Goal: Task Accomplishment & Management: Manage account settings

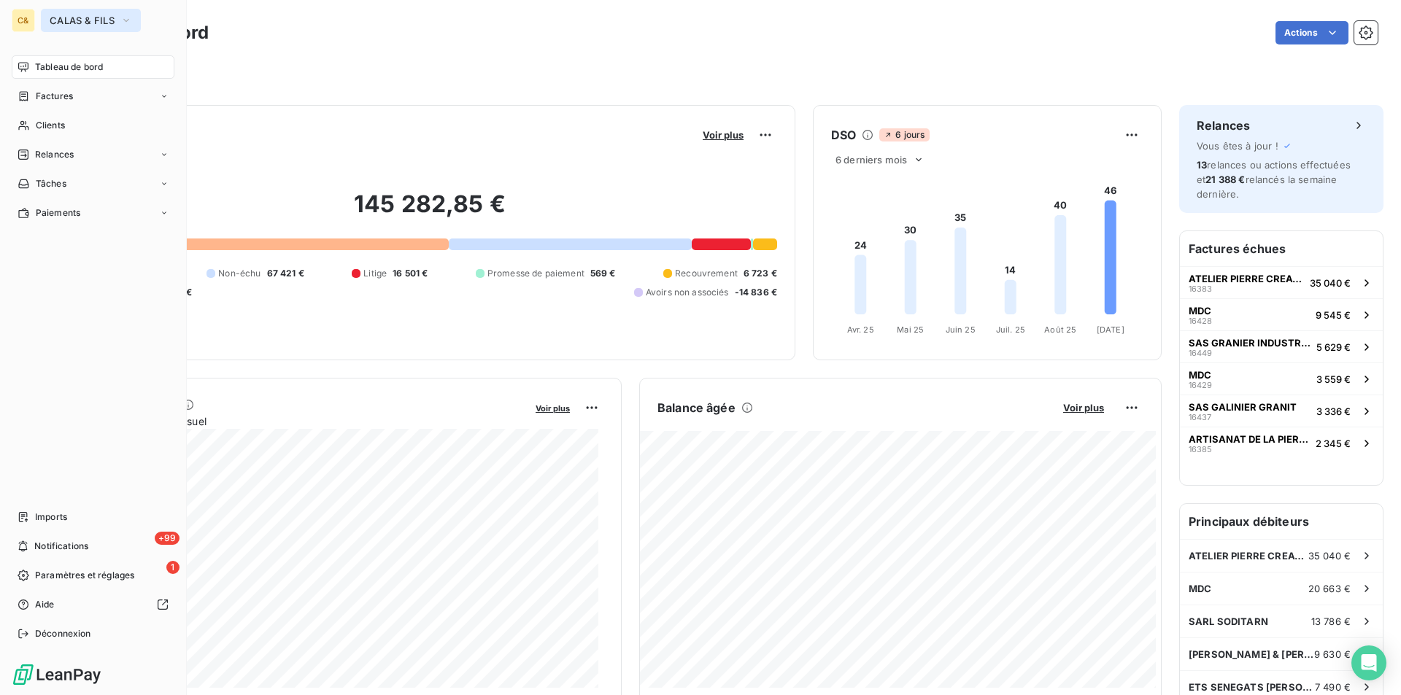
click at [74, 17] on span "CALAS & FILS" at bounding box center [82, 21] width 65 height 12
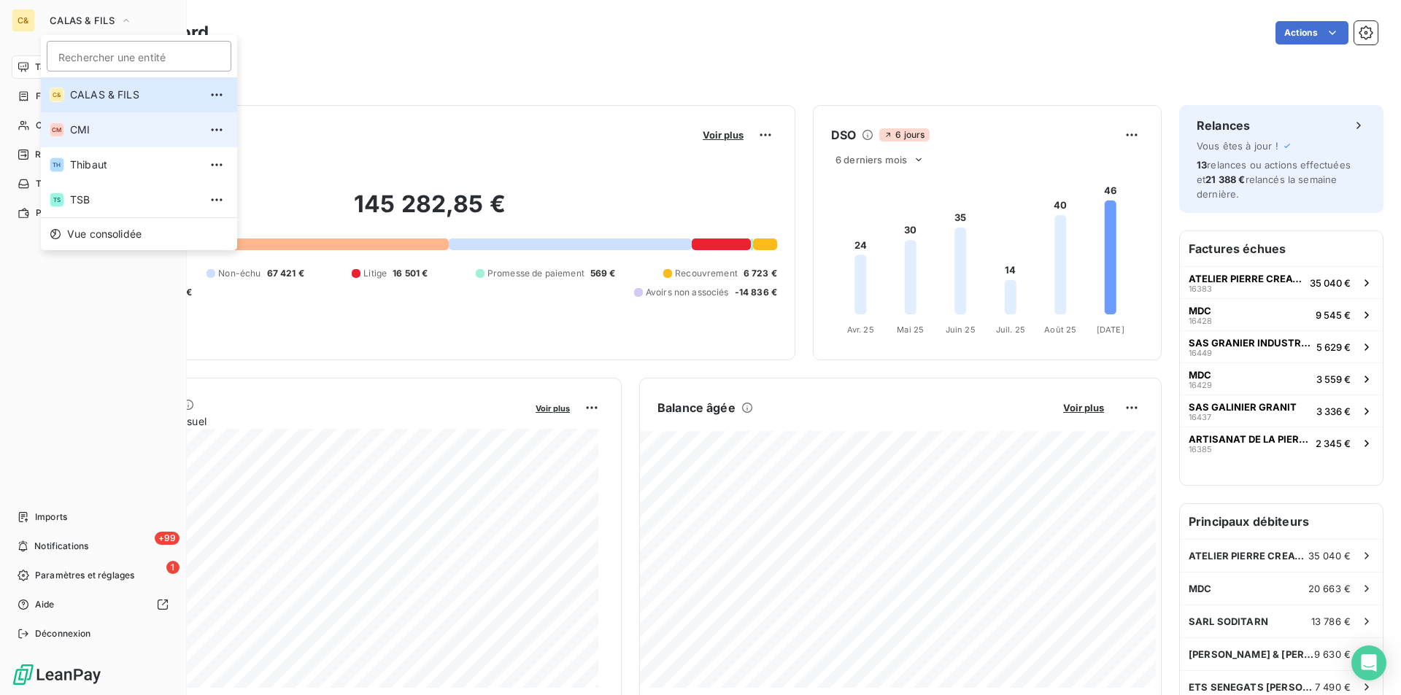
click at [70, 124] on span "CMI" at bounding box center [134, 130] width 129 height 15
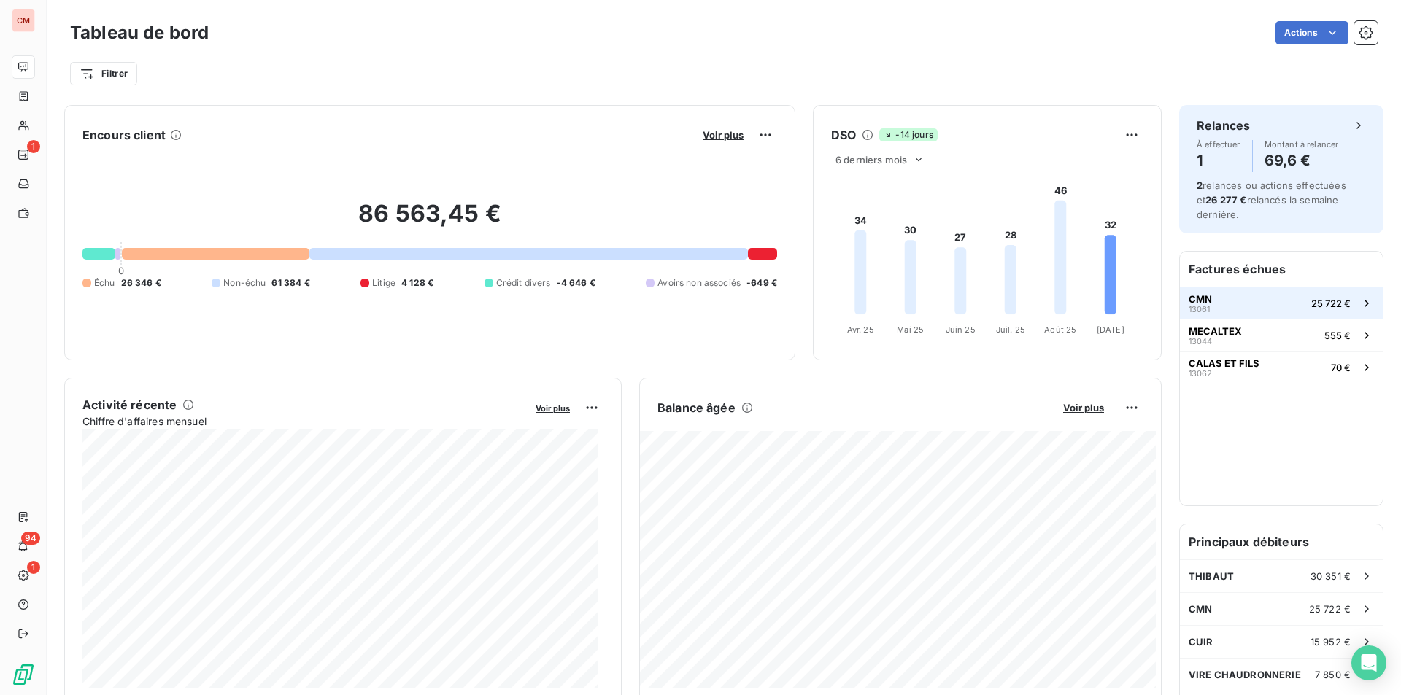
click at [1305, 312] on button "CMN 13061 25 722 €" at bounding box center [1281, 303] width 203 height 32
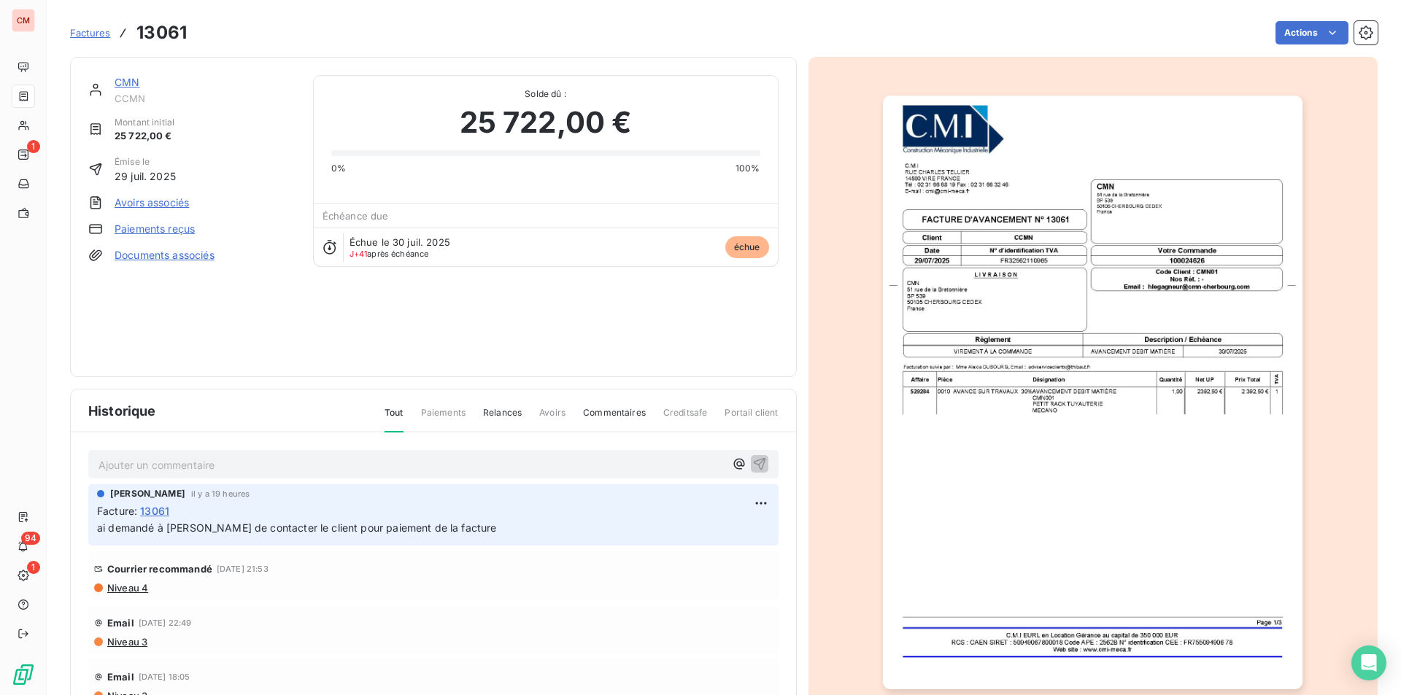
click at [121, 82] on link "CMN" at bounding box center [127, 82] width 25 height 12
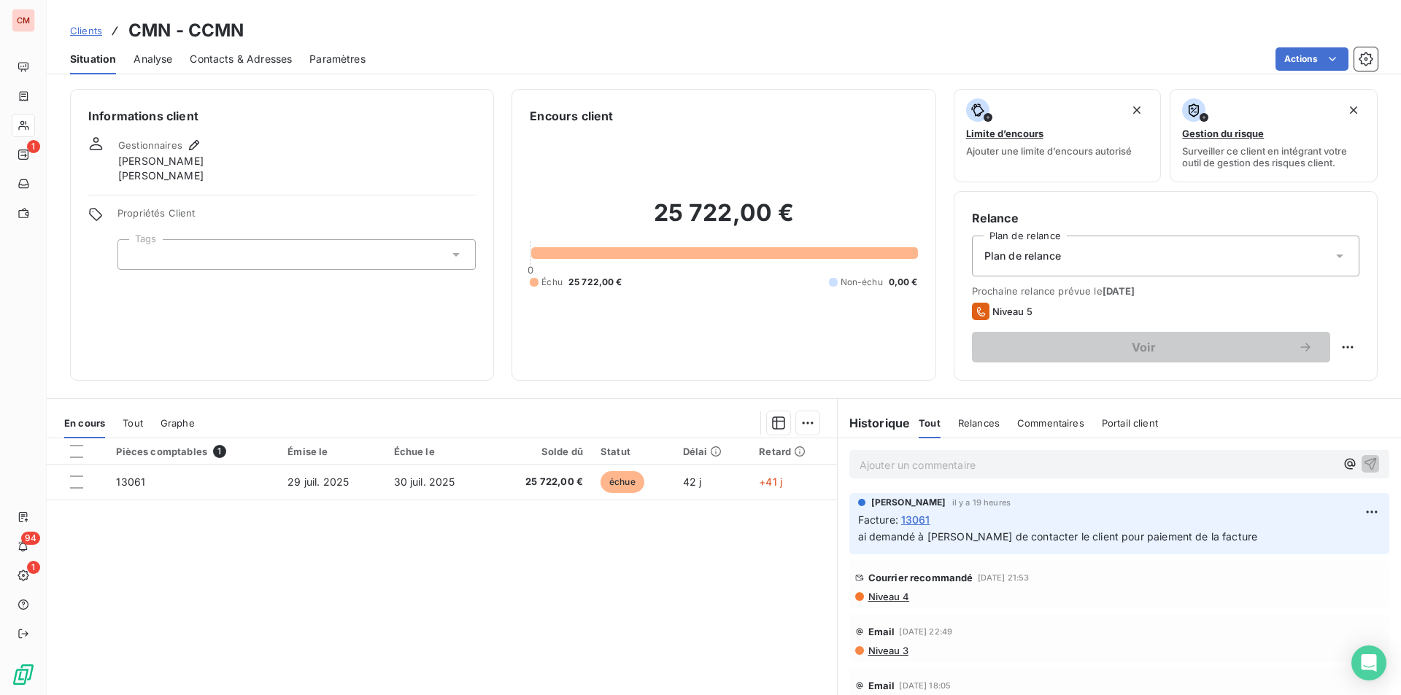
click at [126, 424] on span "Tout" at bounding box center [133, 423] width 20 height 12
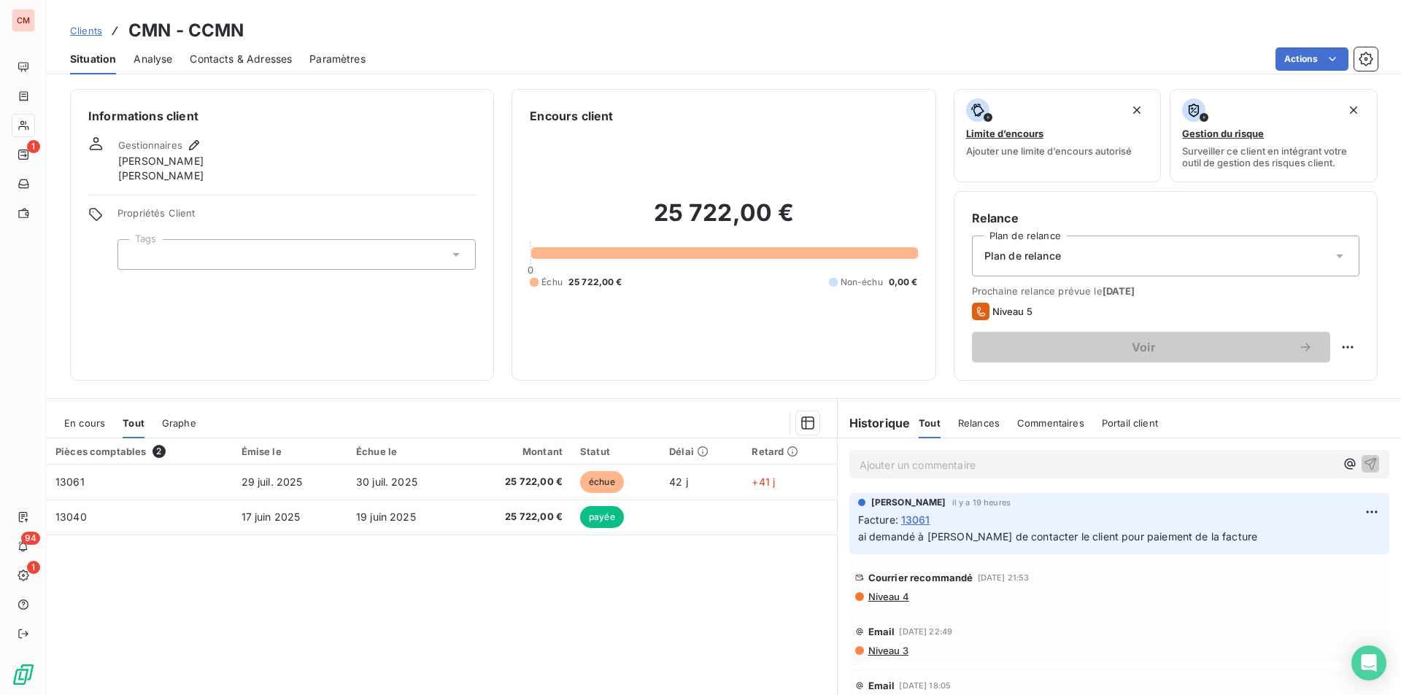
drag, startPoint x: 890, startPoint y: 460, endPoint x: 930, endPoint y: 466, distance: 40.5
click at [890, 460] on p "Ajouter un commentaire ﻿" at bounding box center [1098, 465] width 476 height 18
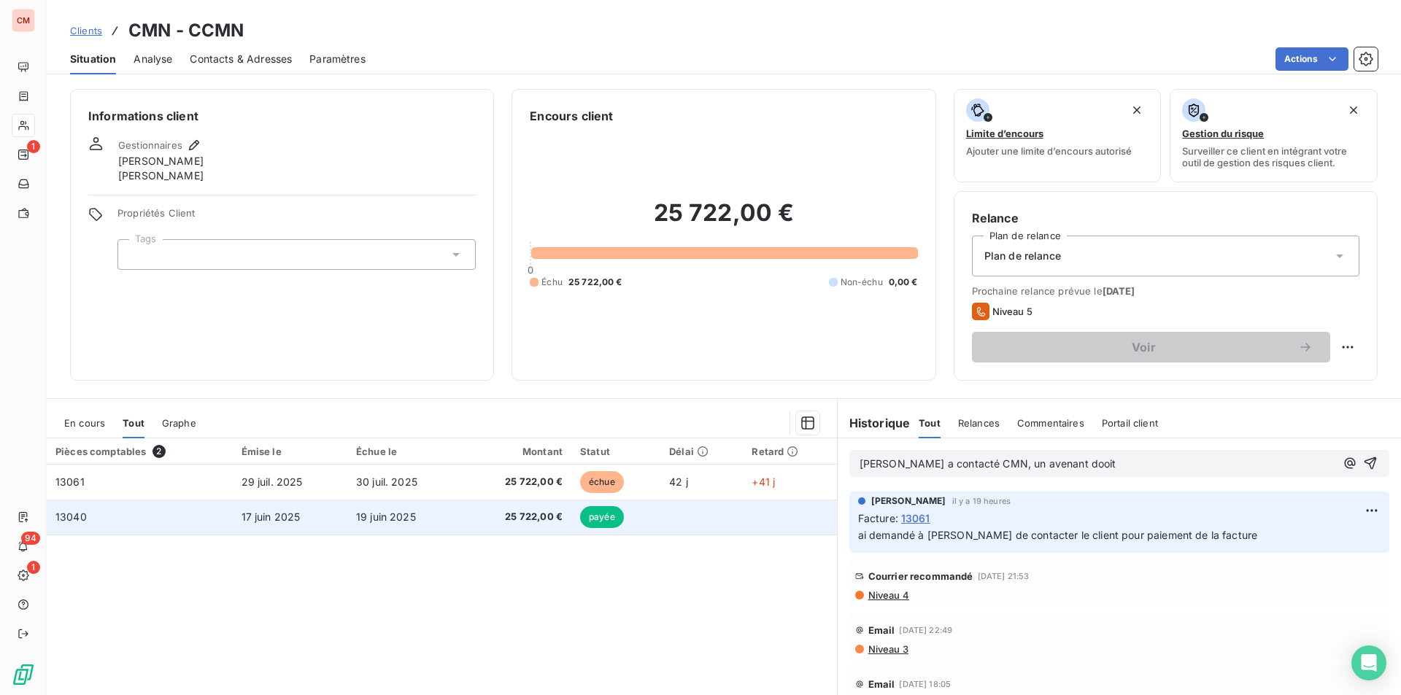
click at [446, 525] on td "19 juin 2025" at bounding box center [404, 517] width 115 height 35
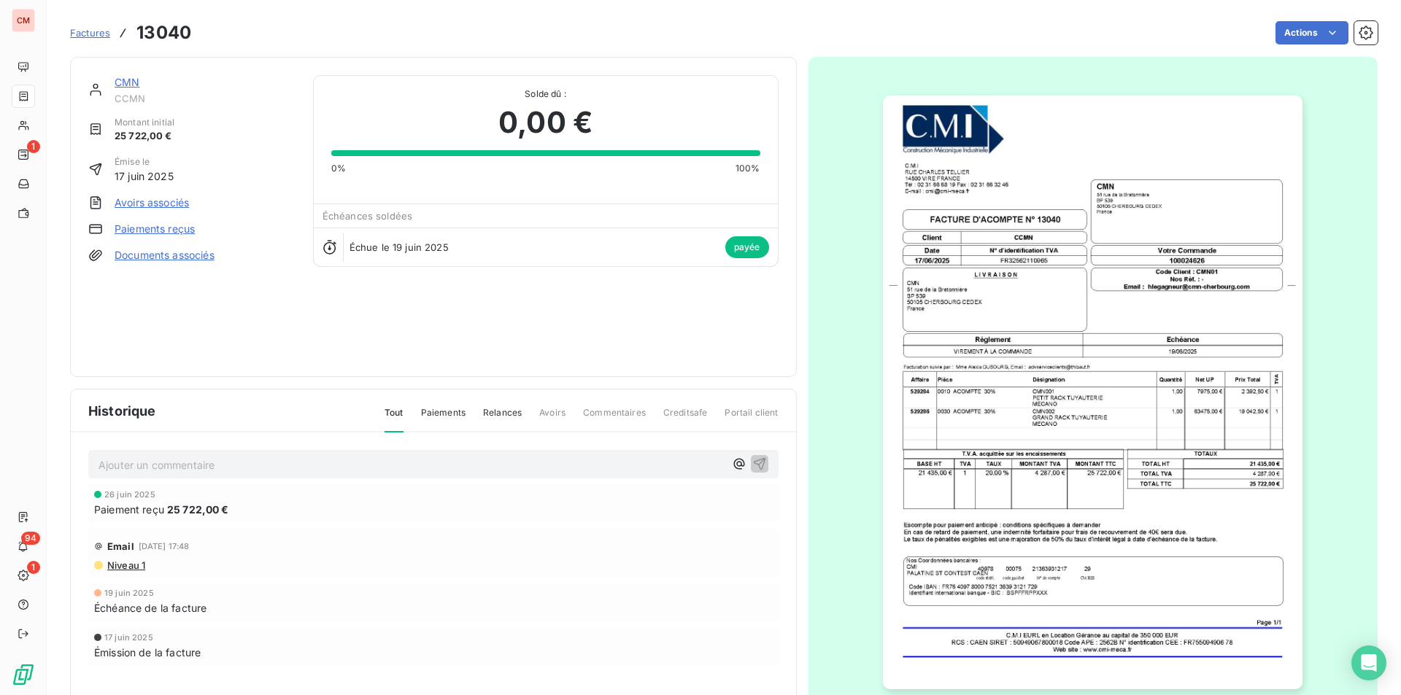
click at [123, 78] on link "CMN" at bounding box center [127, 82] width 25 height 12
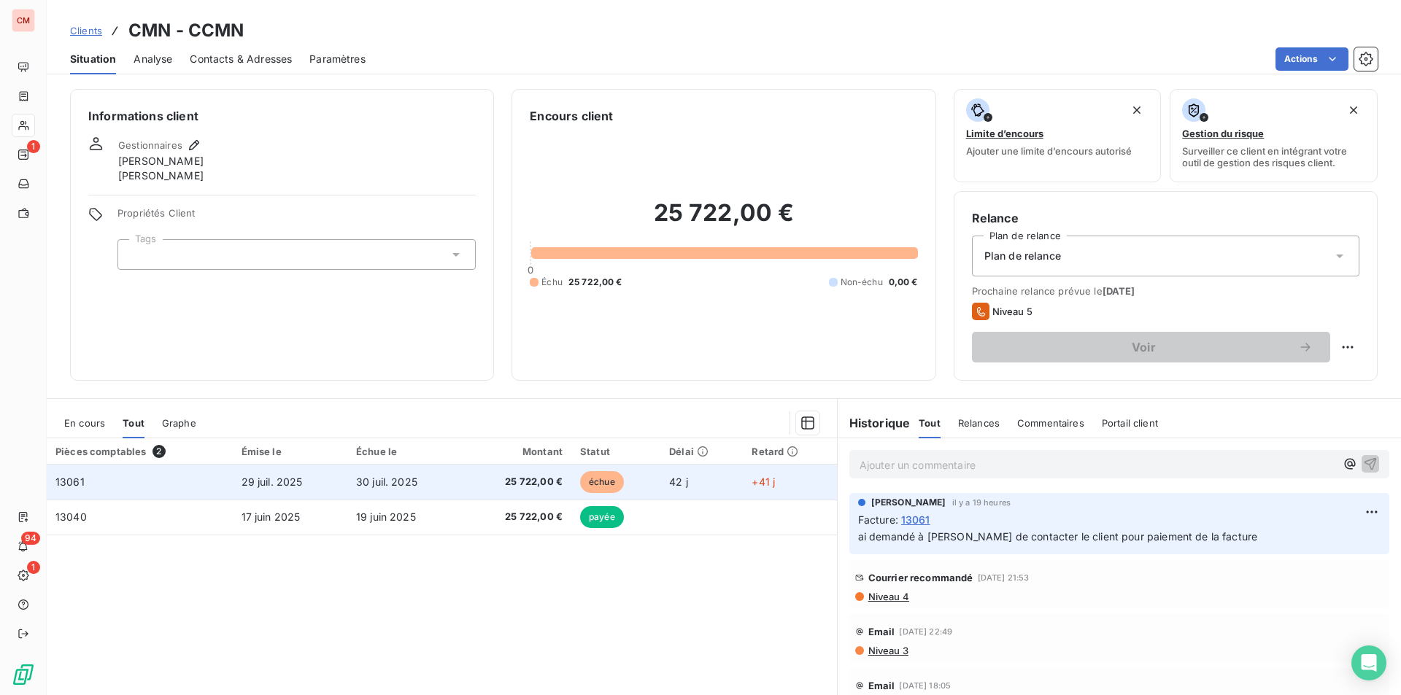
click at [404, 480] on span "30 juil. 2025" at bounding box center [386, 482] width 61 height 12
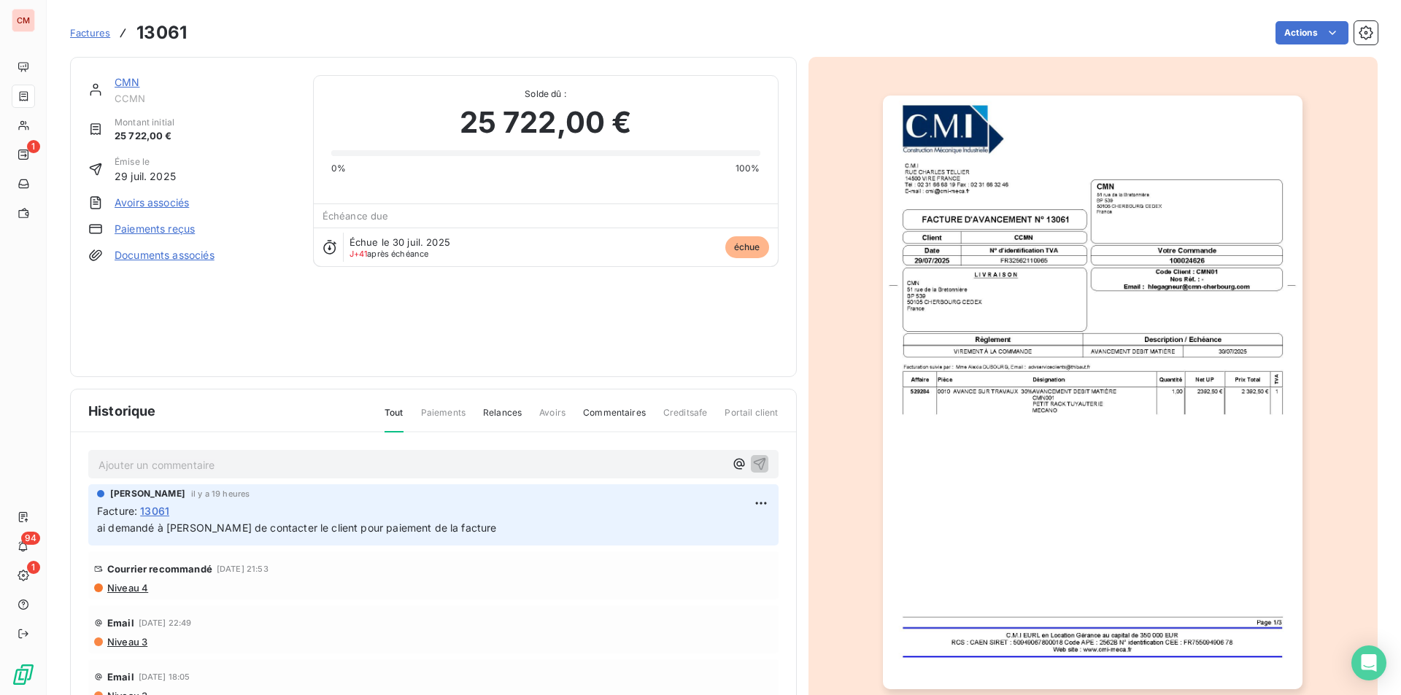
click at [121, 80] on link "CMN" at bounding box center [127, 82] width 25 height 12
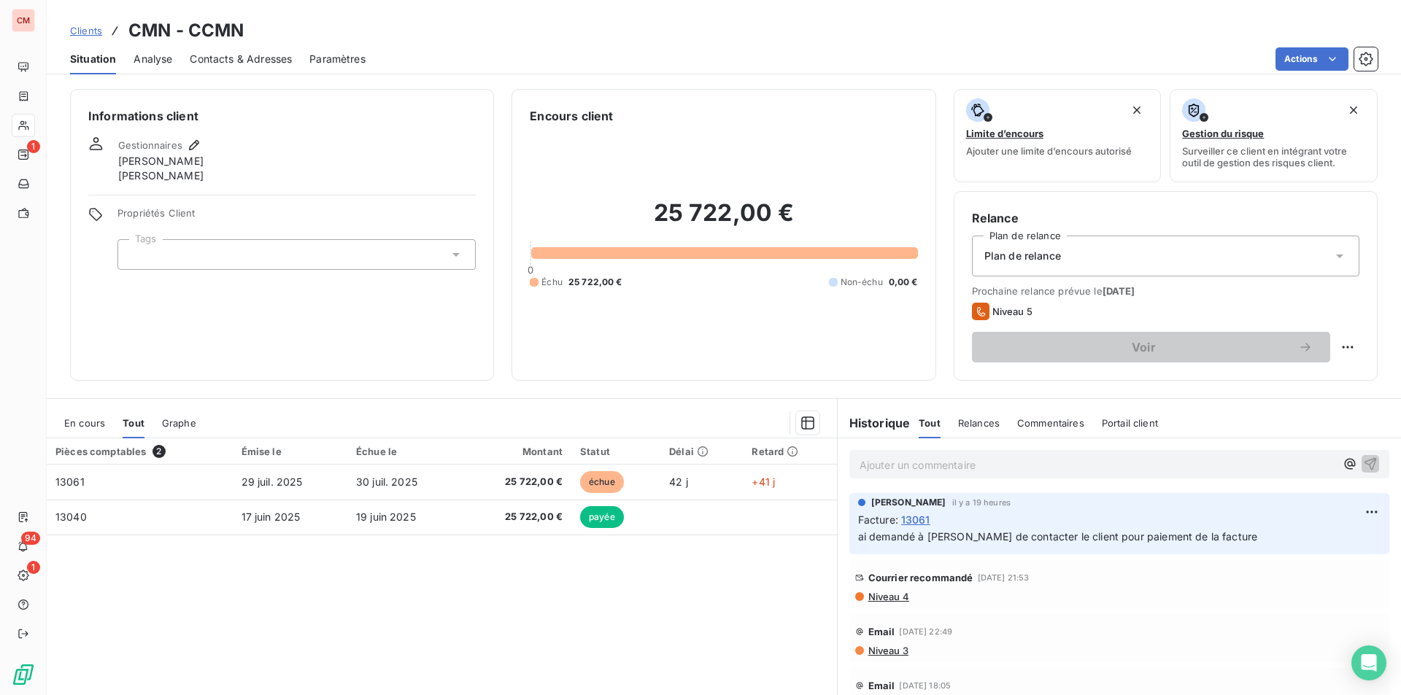
click at [1009, 468] on p "Ajouter un commentaire ﻿" at bounding box center [1098, 465] width 476 height 18
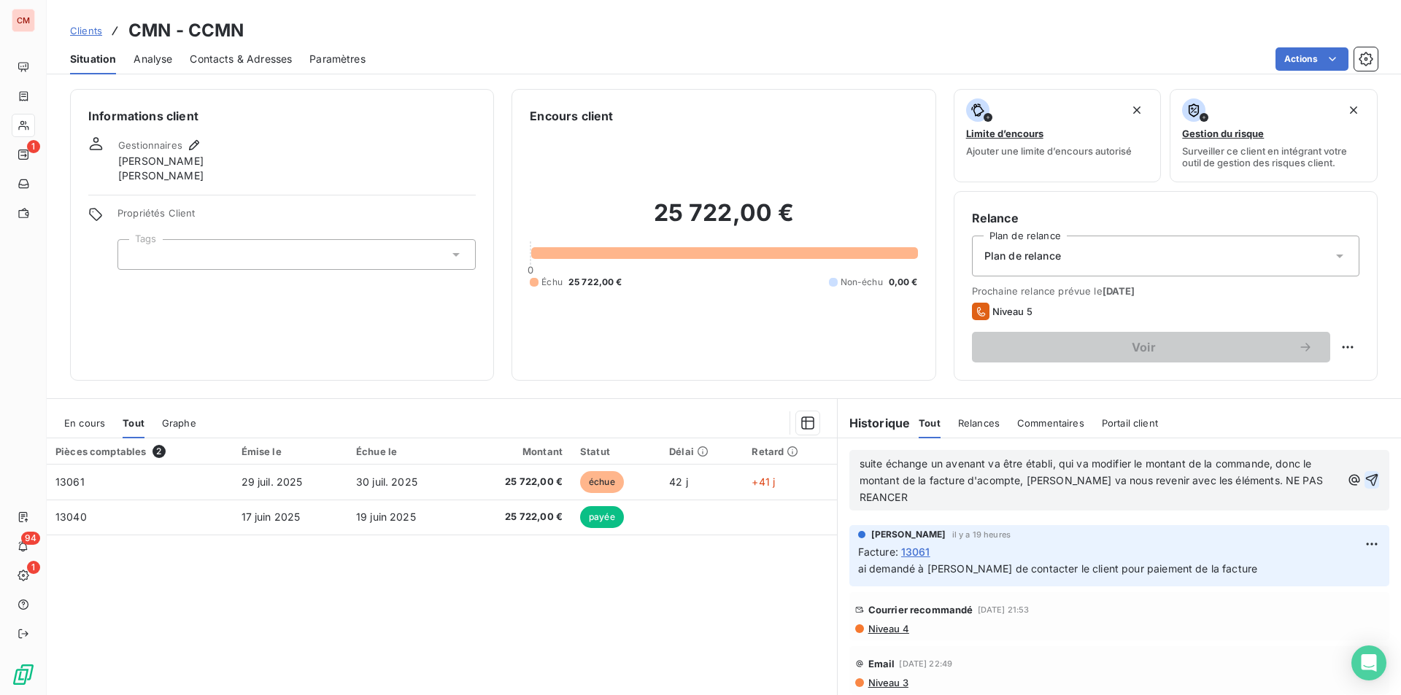
click at [1365, 473] on icon "button" at bounding box center [1372, 480] width 15 height 15
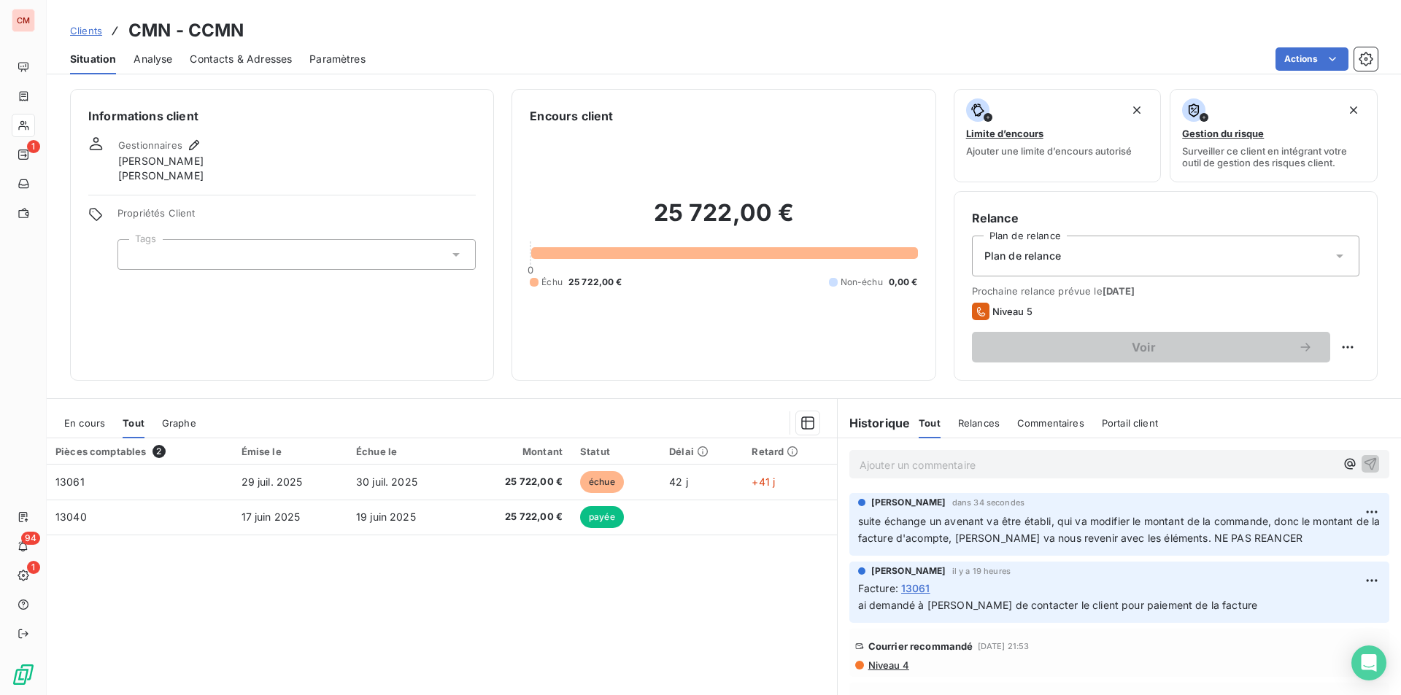
click at [1260, 255] on div "Plan de relance" at bounding box center [1165, 256] width 387 height 41
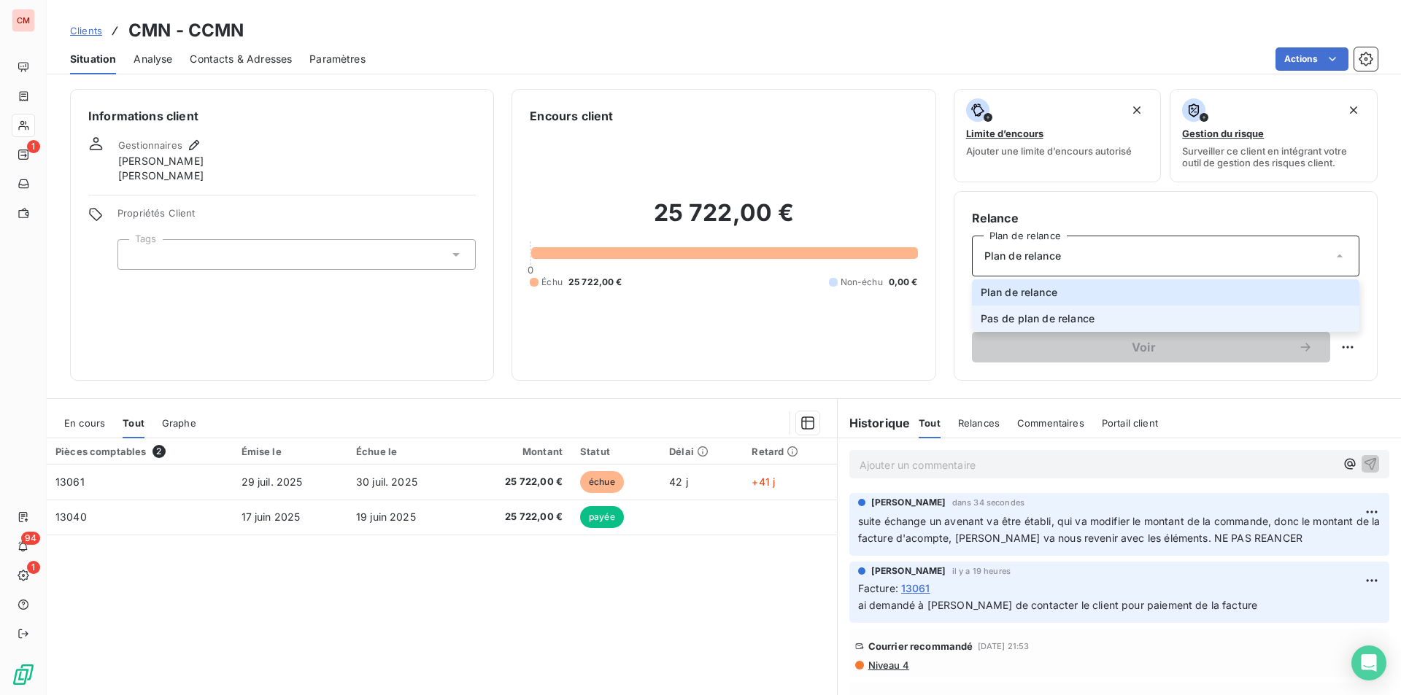
click at [1086, 323] on span "Pas de plan de relance" at bounding box center [1038, 319] width 114 height 15
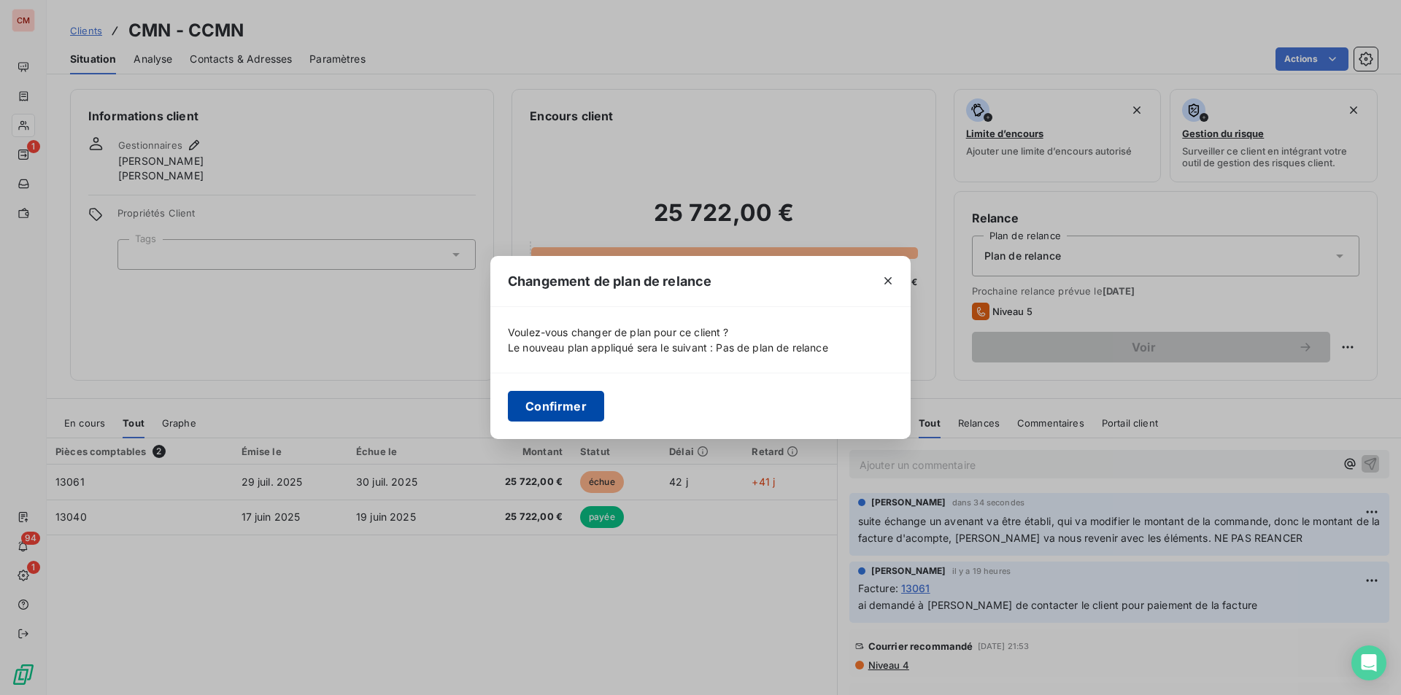
click at [540, 402] on button "Confirmer" at bounding box center [556, 406] width 96 height 31
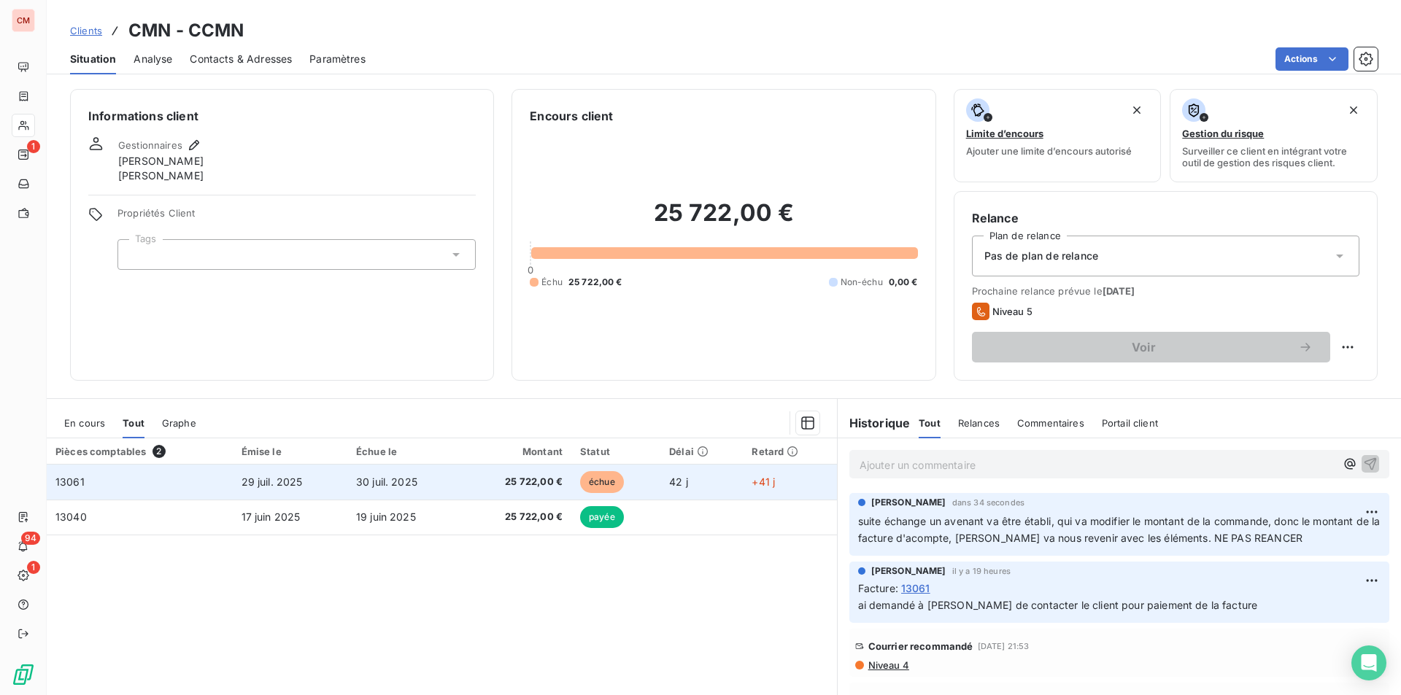
click at [444, 483] on td "30 juil. 2025" at bounding box center [404, 482] width 115 height 35
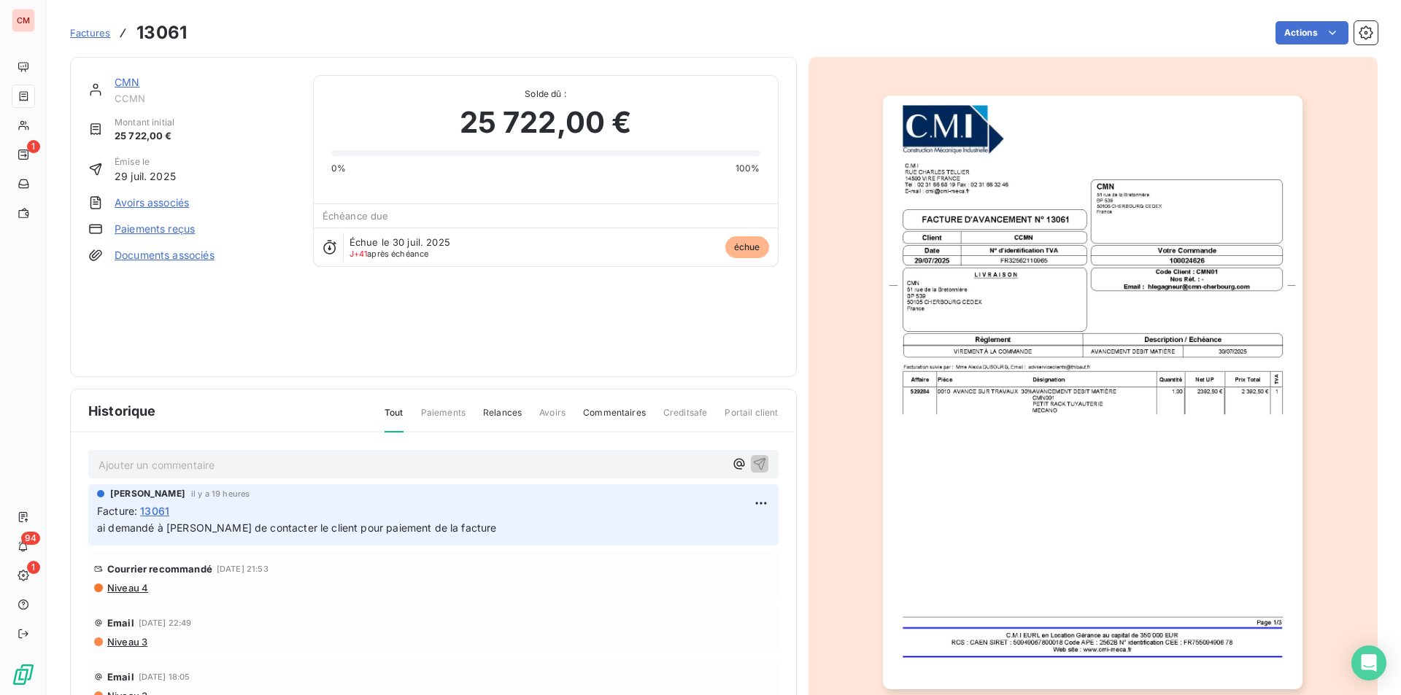
click at [1273, 15] on div "Factures 13061 Actions" at bounding box center [724, 24] width 1308 height 48
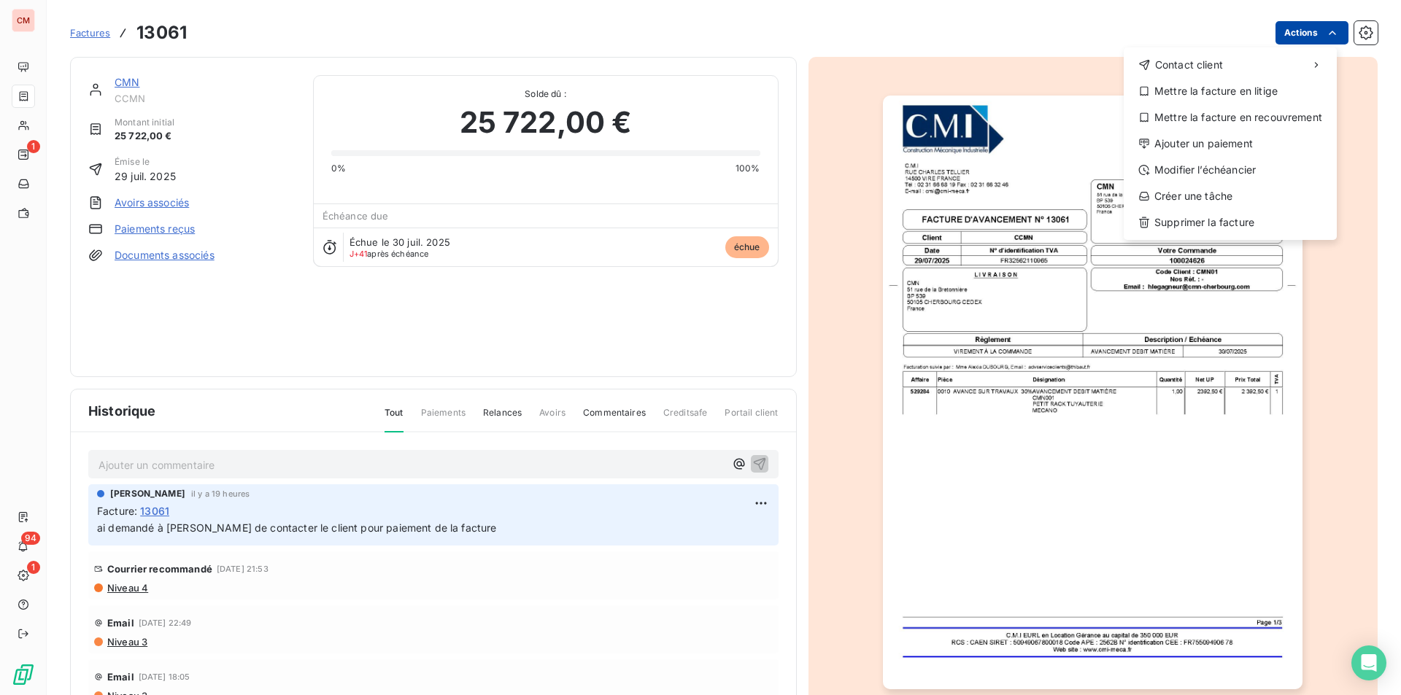
click at [1278, 33] on html "CM 1 94 1 Factures 13061 Actions Contact client Mettre la facture en litige Met…" at bounding box center [700, 347] width 1401 height 695
click at [1220, 88] on div "Mettre la facture en litige" at bounding box center [1230, 91] width 201 height 23
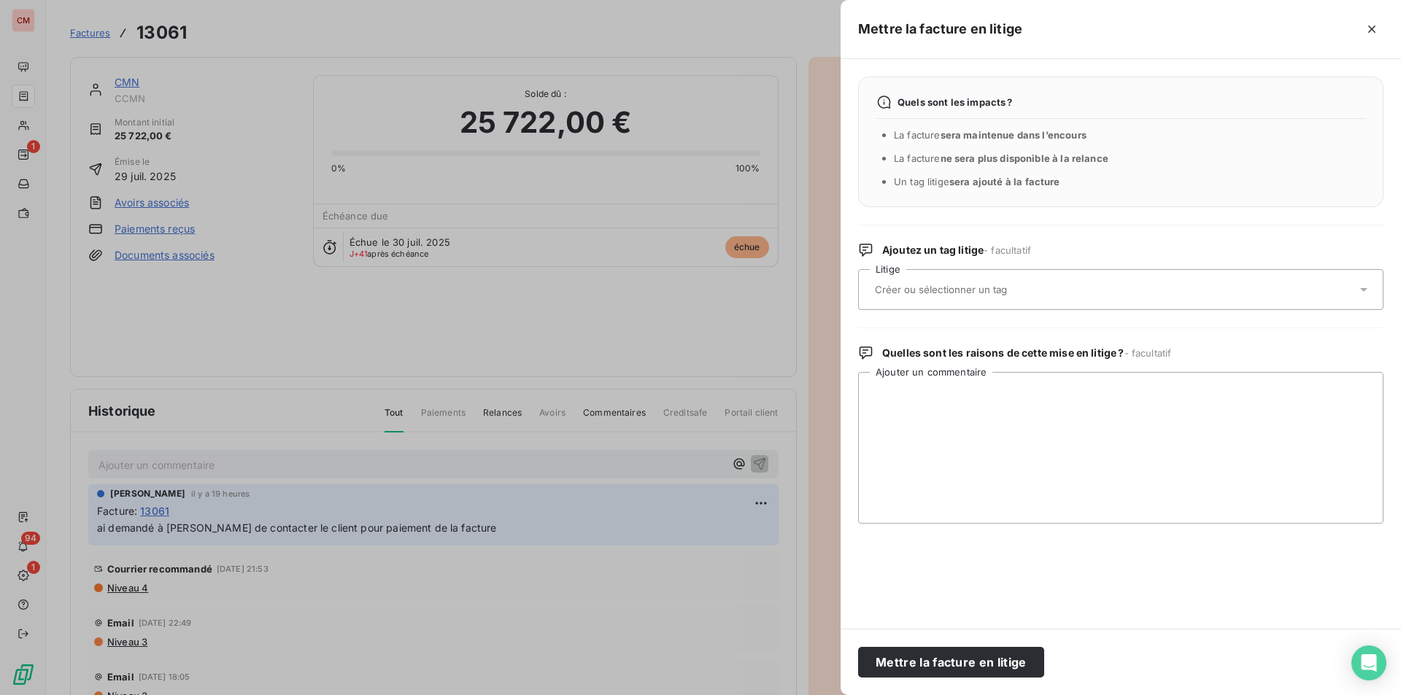
click at [973, 300] on div at bounding box center [1114, 289] width 486 height 31
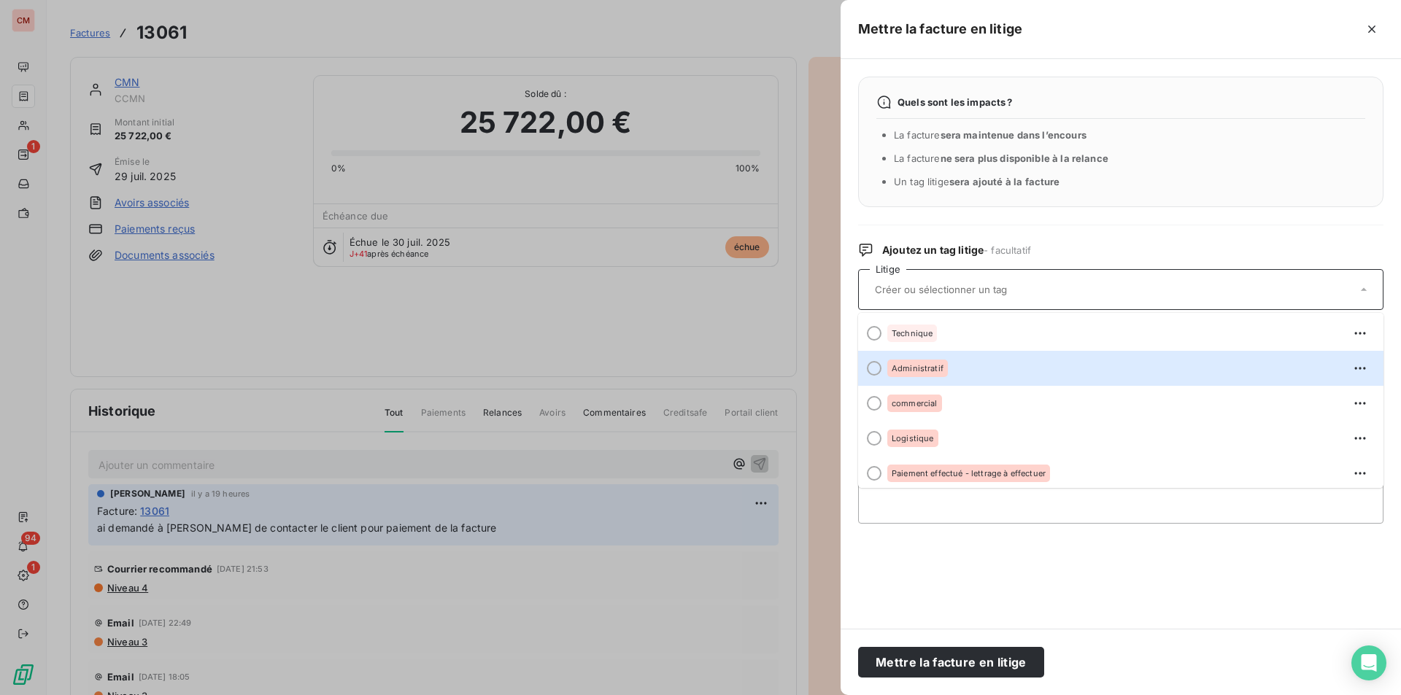
drag, startPoint x: 930, startPoint y: 371, endPoint x: 912, endPoint y: 420, distance: 51.2
click at [930, 371] on span "Administratif" at bounding box center [918, 368] width 52 height 9
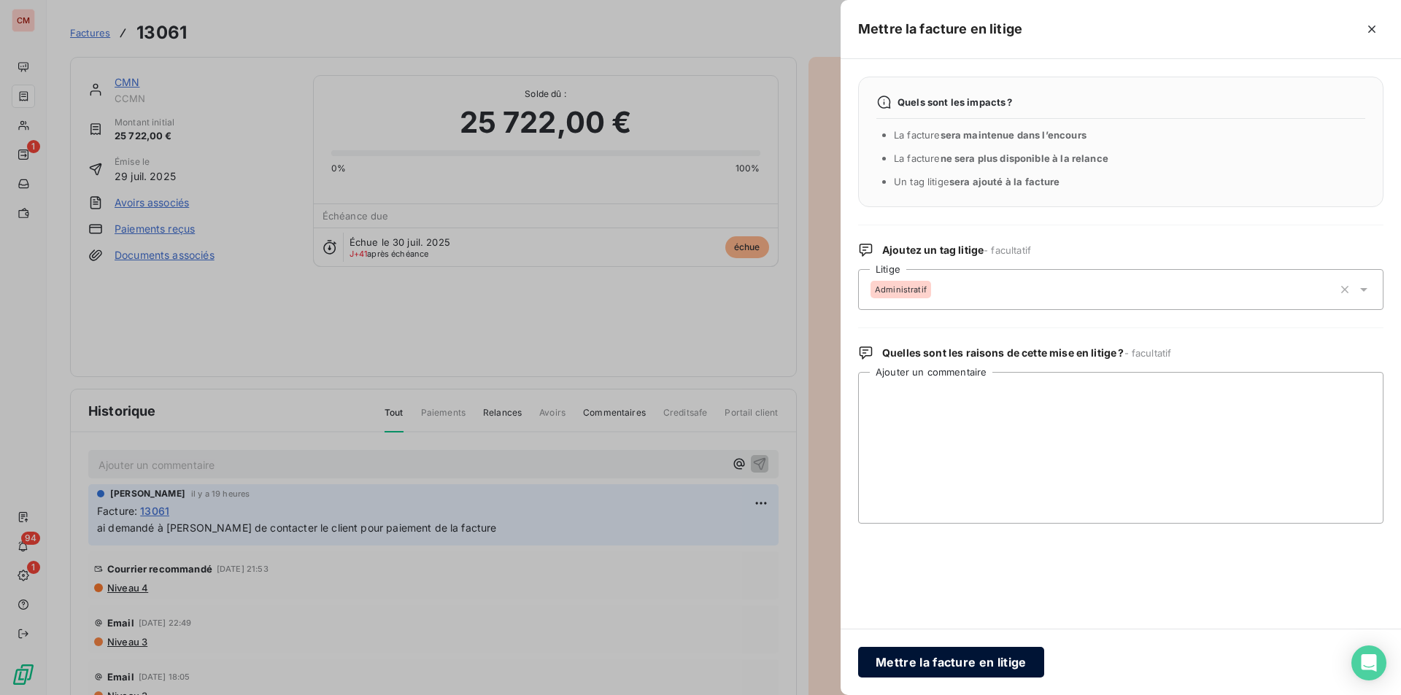
click at [992, 660] on button "Mettre la facture en litige" at bounding box center [951, 662] width 186 height 31
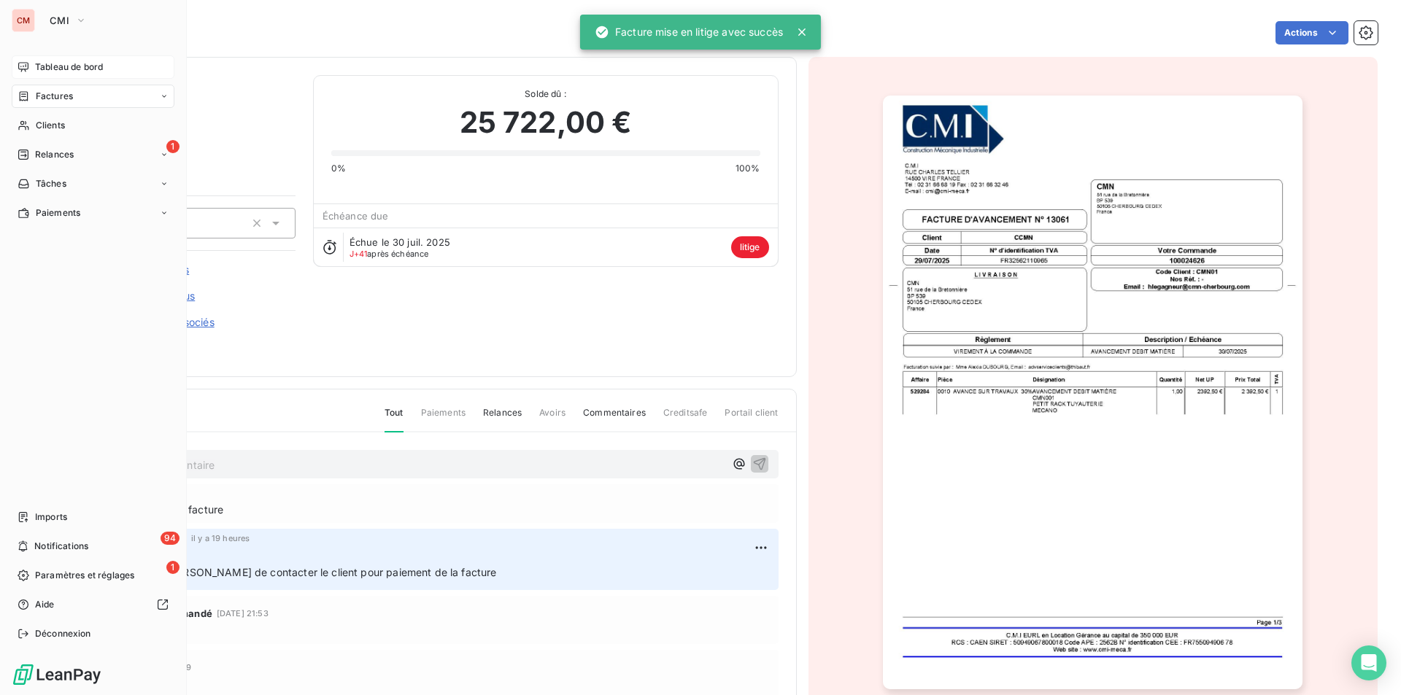
click at [54, 66] on span "Tableau de bord" at bounding box center [69, 67] width 68 height 13
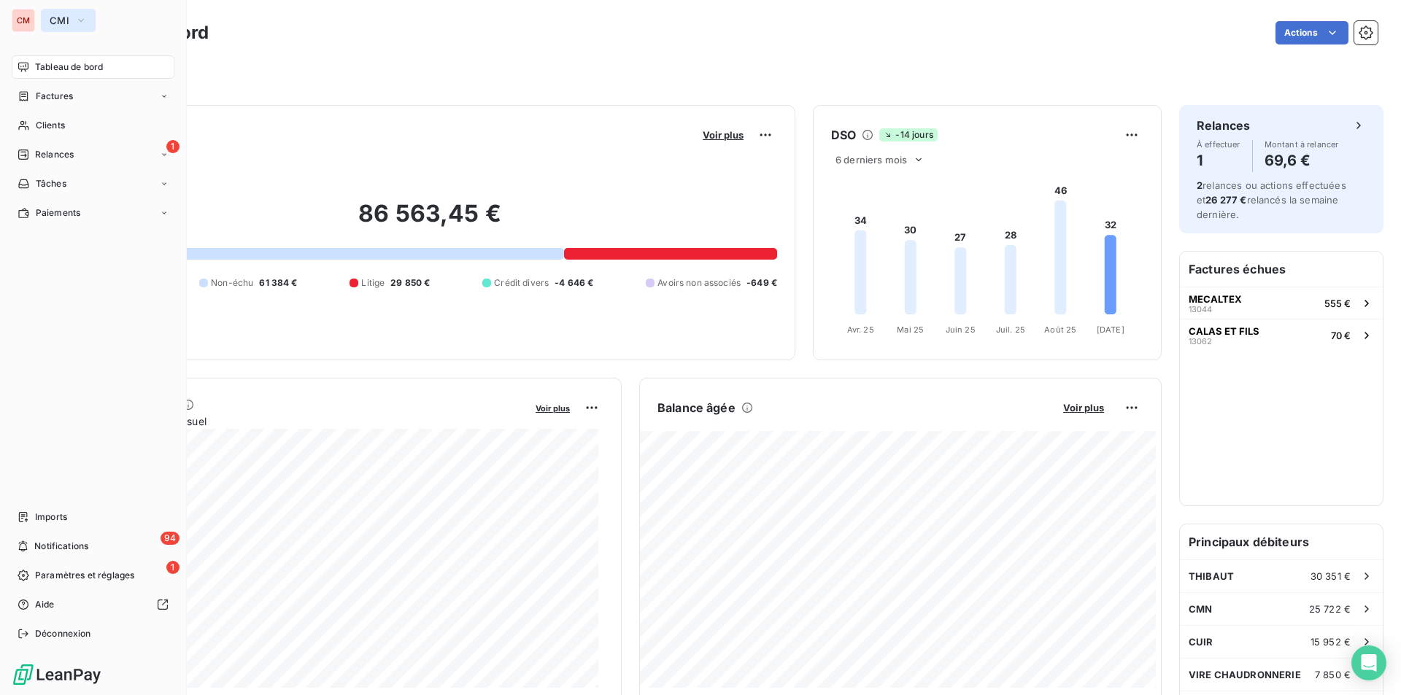
click at [66, 20] on span "CMI" at bounding box center [60, 21] width 20 height 12
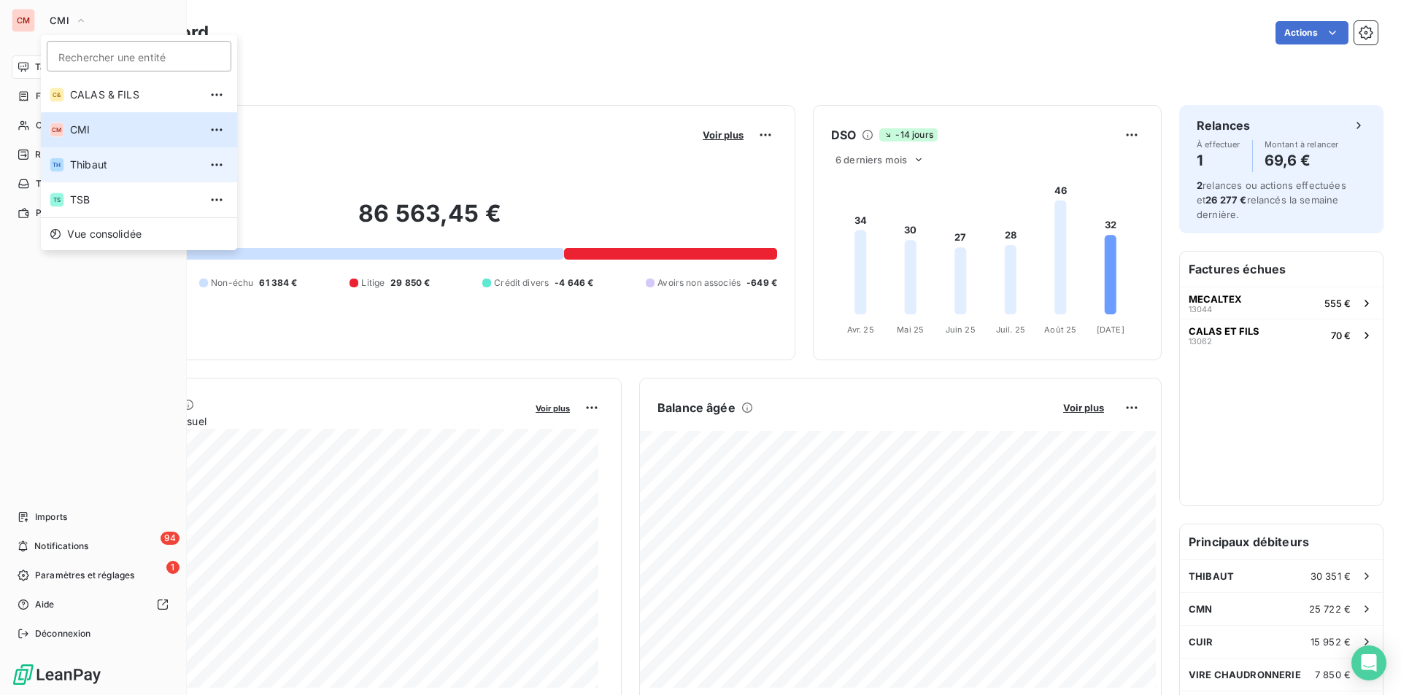
click at [90, 166] on span "Thibaut" at bounding box center [134, 165] width 129 height 15
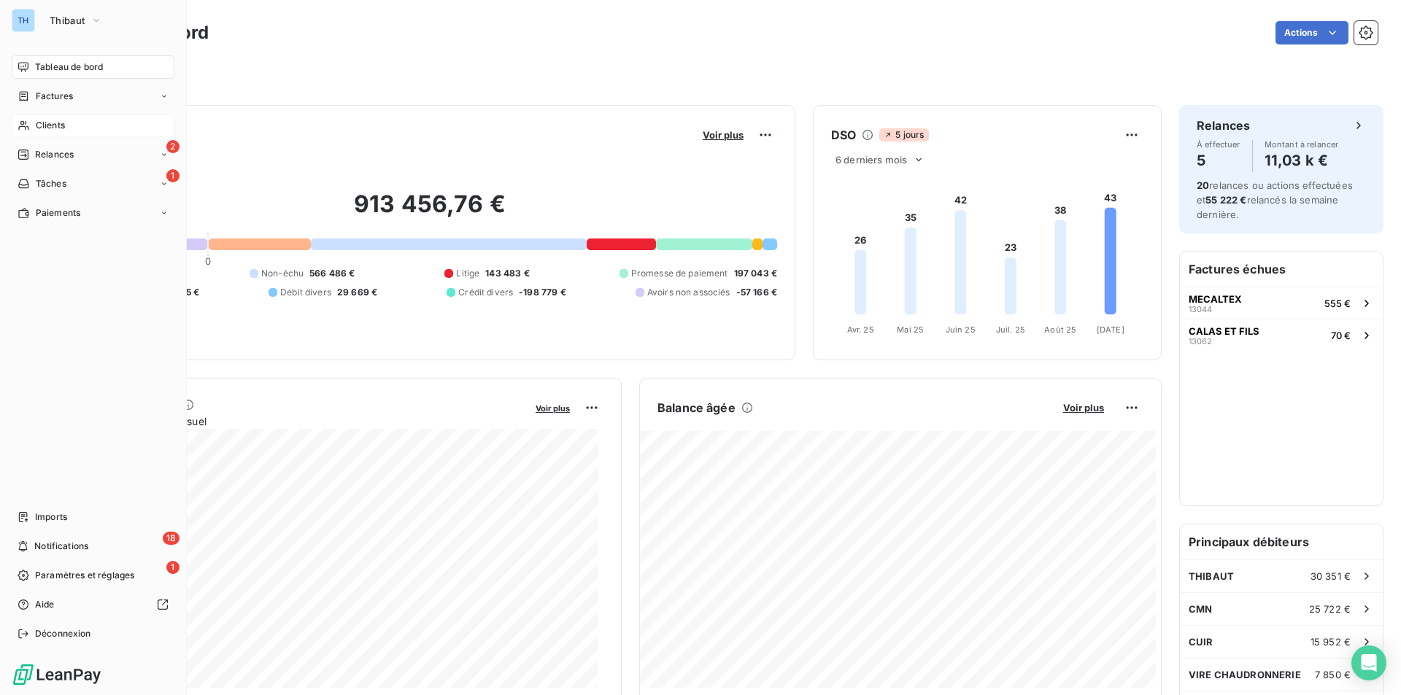
click at [60, 123] on span "Clients" at bounding box center [50, 125] width 29 height 13
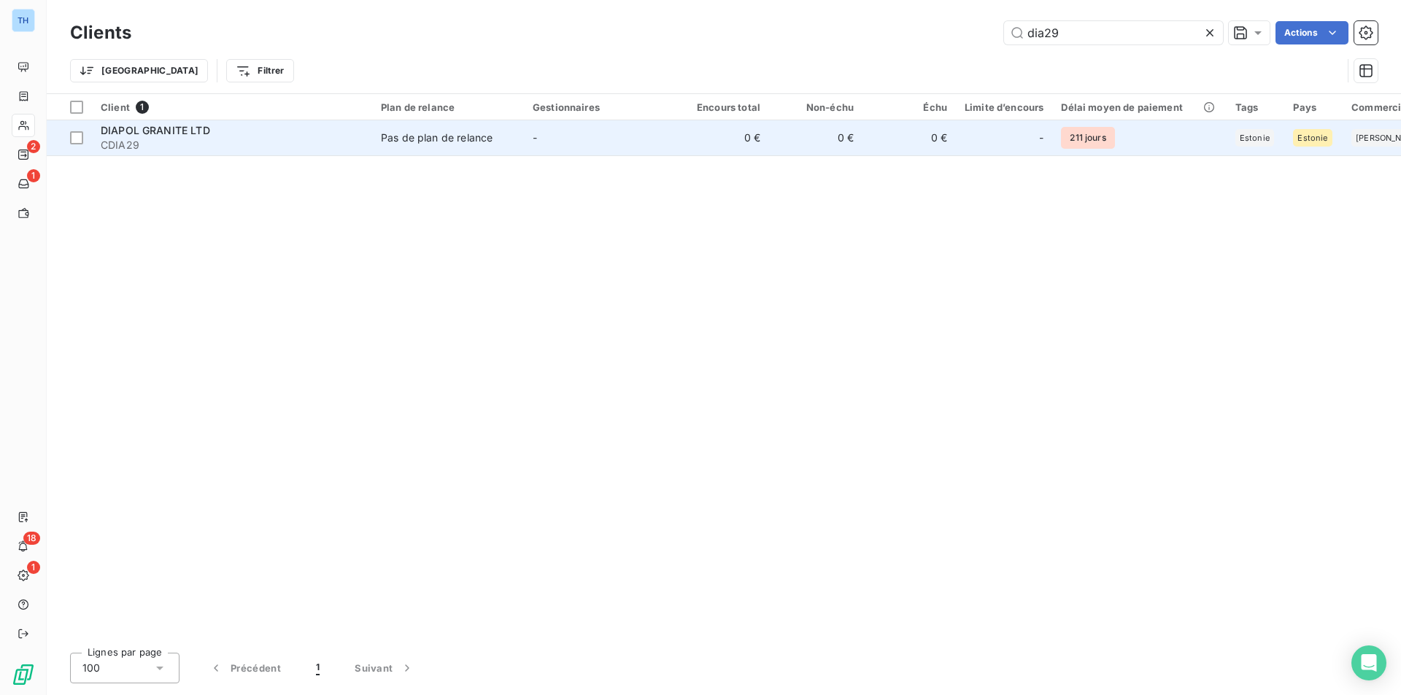
type input "dia29"
click at [684, 141] on td "0 €" at bounding box center [722, 137] width 93 height 35
